Goal: Task Accomplishment & Management: Manage account settings

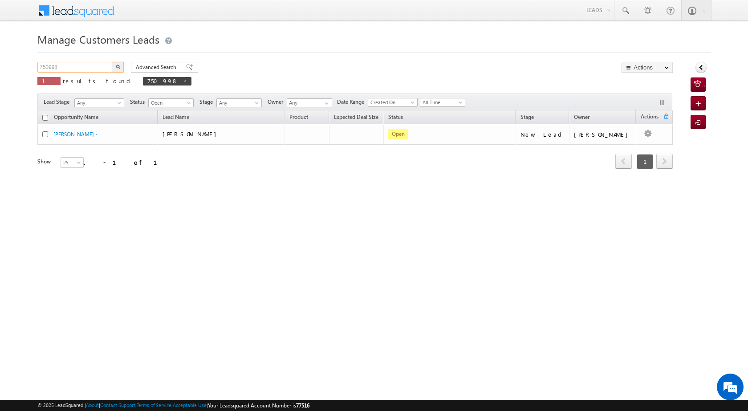
drag, startPoint x: 83, startPoint y: 67, endPoint x: 25, endPoint y: 65, distance: 57.5
click at [25, 65] on body "Menu [PERSON_NAME] [PERSON_NAME] a2@ks erve." at bounding box center [374, 126] width 748 height 252
paste input "104"
type input "751048"
click at [118, 66] on img "button" at bounding box center [118, 67] width 4 height 4
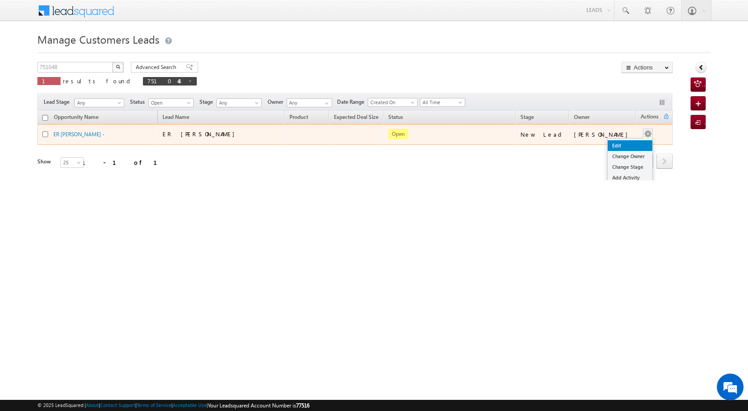
click at [618, 145] on link "Edit" at bounding box center [630, 145] width 45 height 11
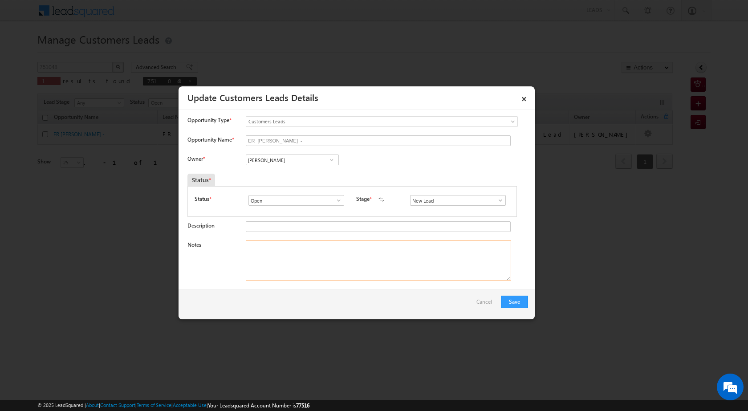
click at [298, 265] on textarea "Notes" at bounding box center [378, 260] width 265 height 40
paste textarea "751048"
paste textarea "wife registry plot 5 lac loan amount 12 lac jio telicomonication er 30 k busine…"
type textarea "751048 wife registry plot 5 lac loan amount 12 lac jio telicomonication er 30 k…"
click at [523, 300] on button "Save" at bounding box center [514, 302] width 27 height 12
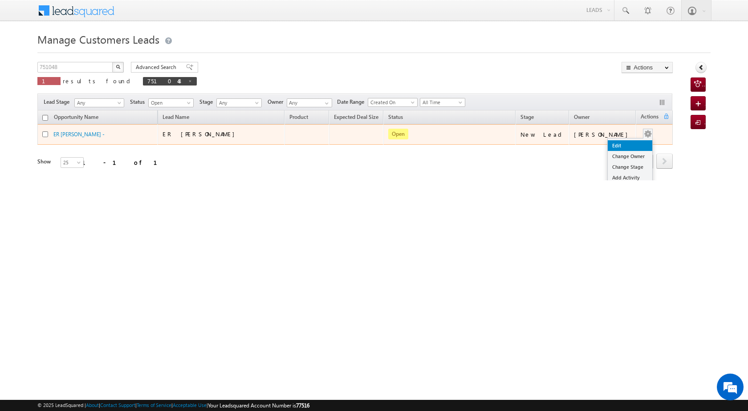
click at [621, 146] on link "Edit" at bounding box center [630, 145] width 45 height 11
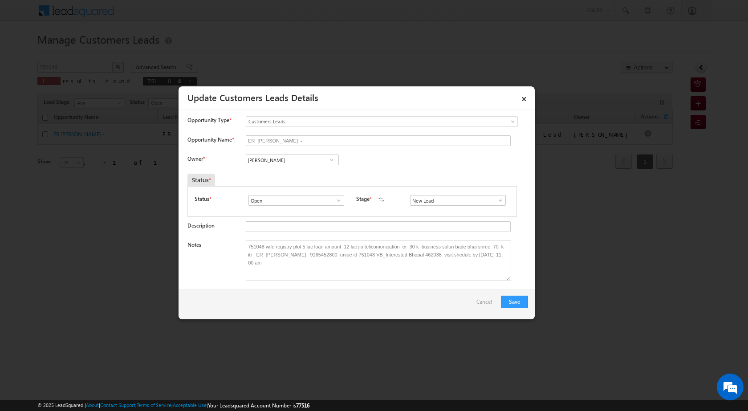
click at [332, 161] on span at bounding box center [331, 159] width 9 height 7
click at [330, 160] on span at bounding box center [331, 159] width 9 height 7
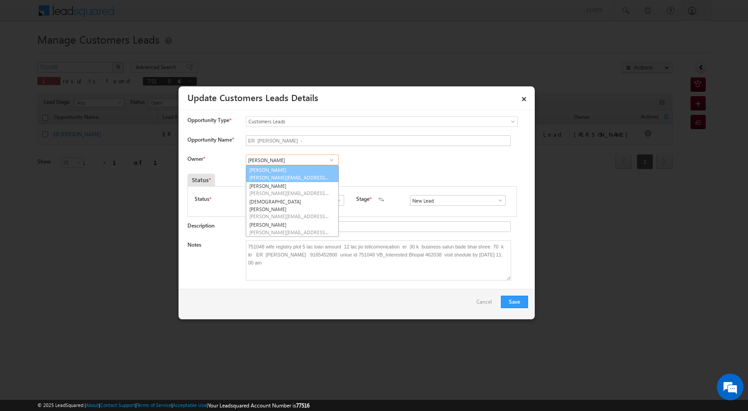
click at [295, 173] on link "[PERSON_NAME] [PERSON_NAME][EMAIL_ADDRESS][DOMAIN_NAME]" at bounding box center [292, 173] width 93 height 17
type input "[PERSON_NAME]"
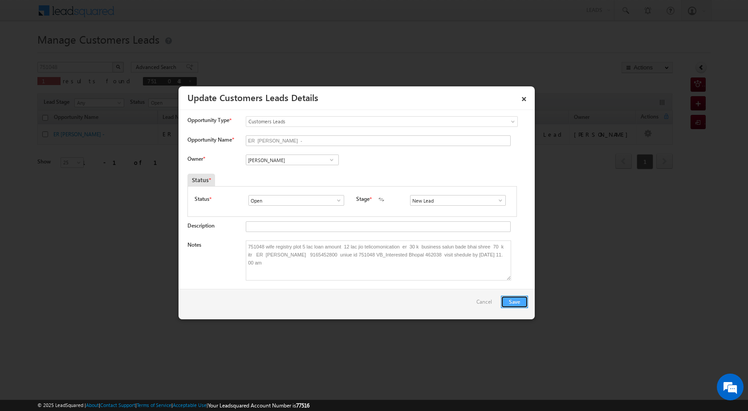
click at [518, 301] on button "Save" at bounding box center [514, 302] width 27 height 12
